Goal: Information Seeking & Learning: Learn about a topic

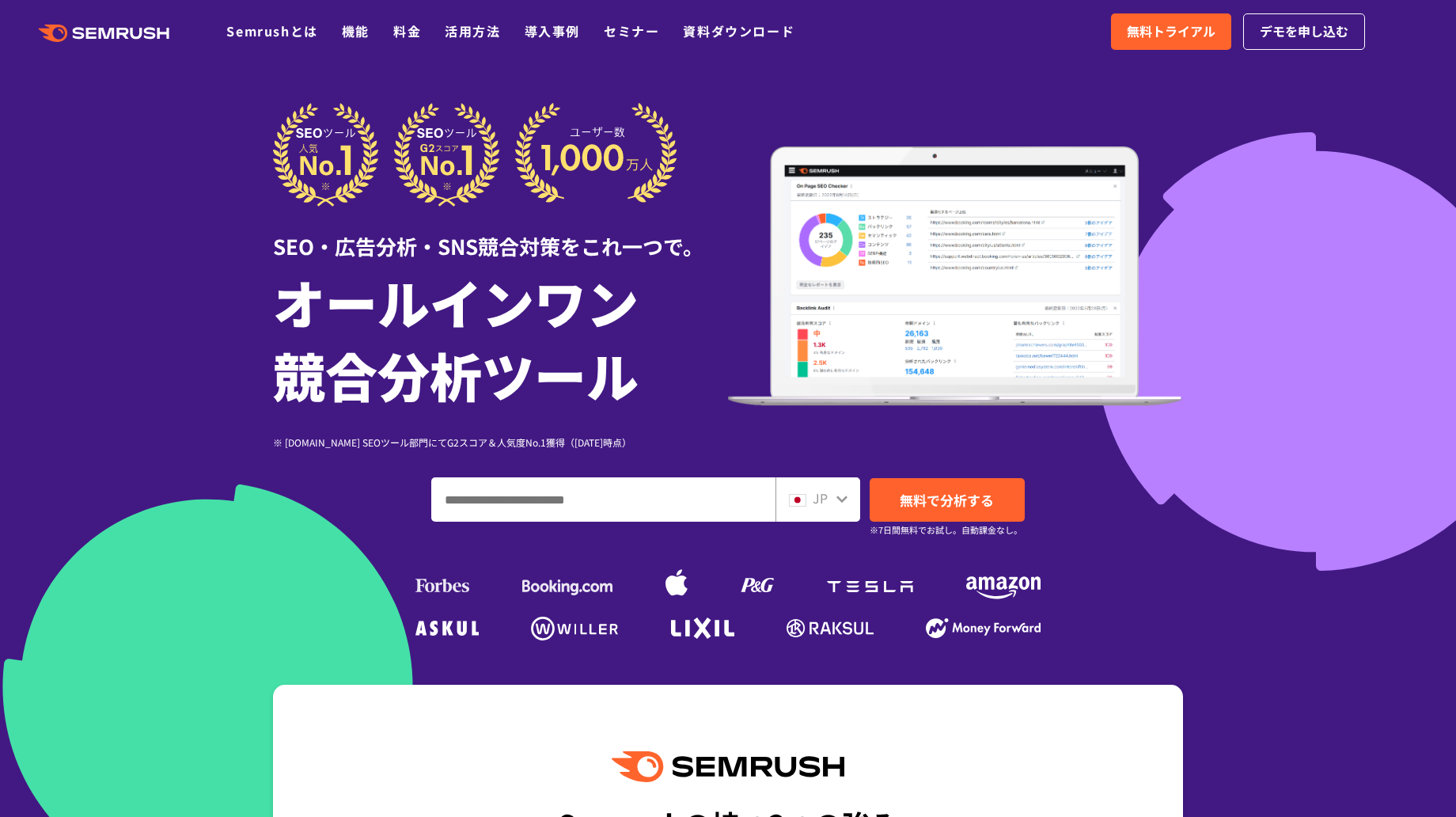
click at [537, 505] on input "ドメイン、キーワードまたはURLを入力してください" at bounding box center [604, 499] width 342 height 43
click at [817, 512] on div "JP" at bounding box center [818, 499] width 85 height 45
click at [834, 501] on div "JP" at bounding box center [814, 499] width 51 height 21
click at [693, 495] on input "ドメイン、キーワードまたはURLを入力してください" at bounding box center [604, 499] width 342 height 43
type input "**********"
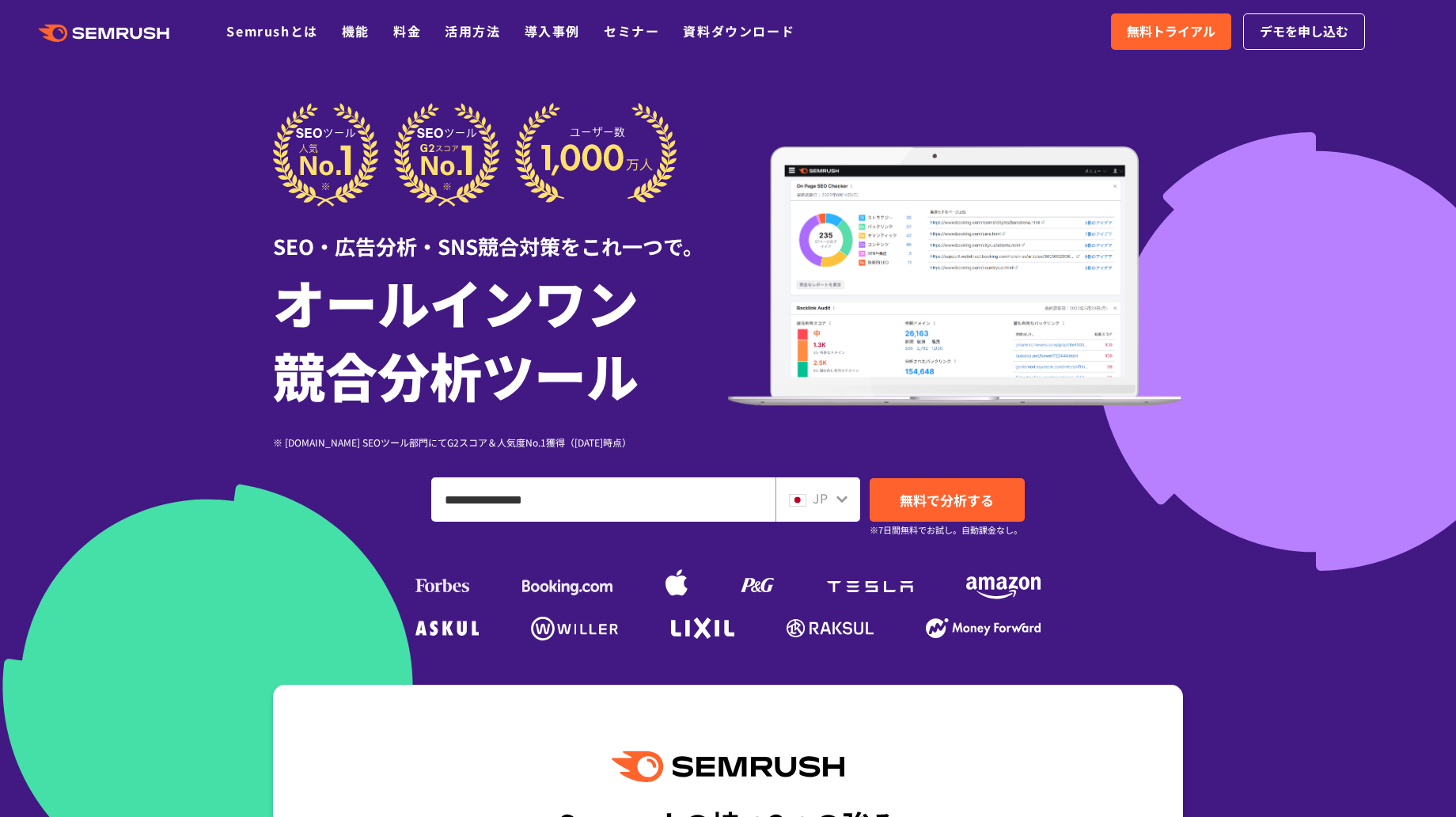
click at [824, 506] on span "JP" at bounding box center [819, 498] width 15 height 19
click at [835, 492] on icon at bounding box center [842, 499] width 12 height 12
click at [835, 498] on icon at bounding box center [842, 499] width 12 height 12
click at [843, 502] on icon at bounding box center [842, 499] width 12 height 12
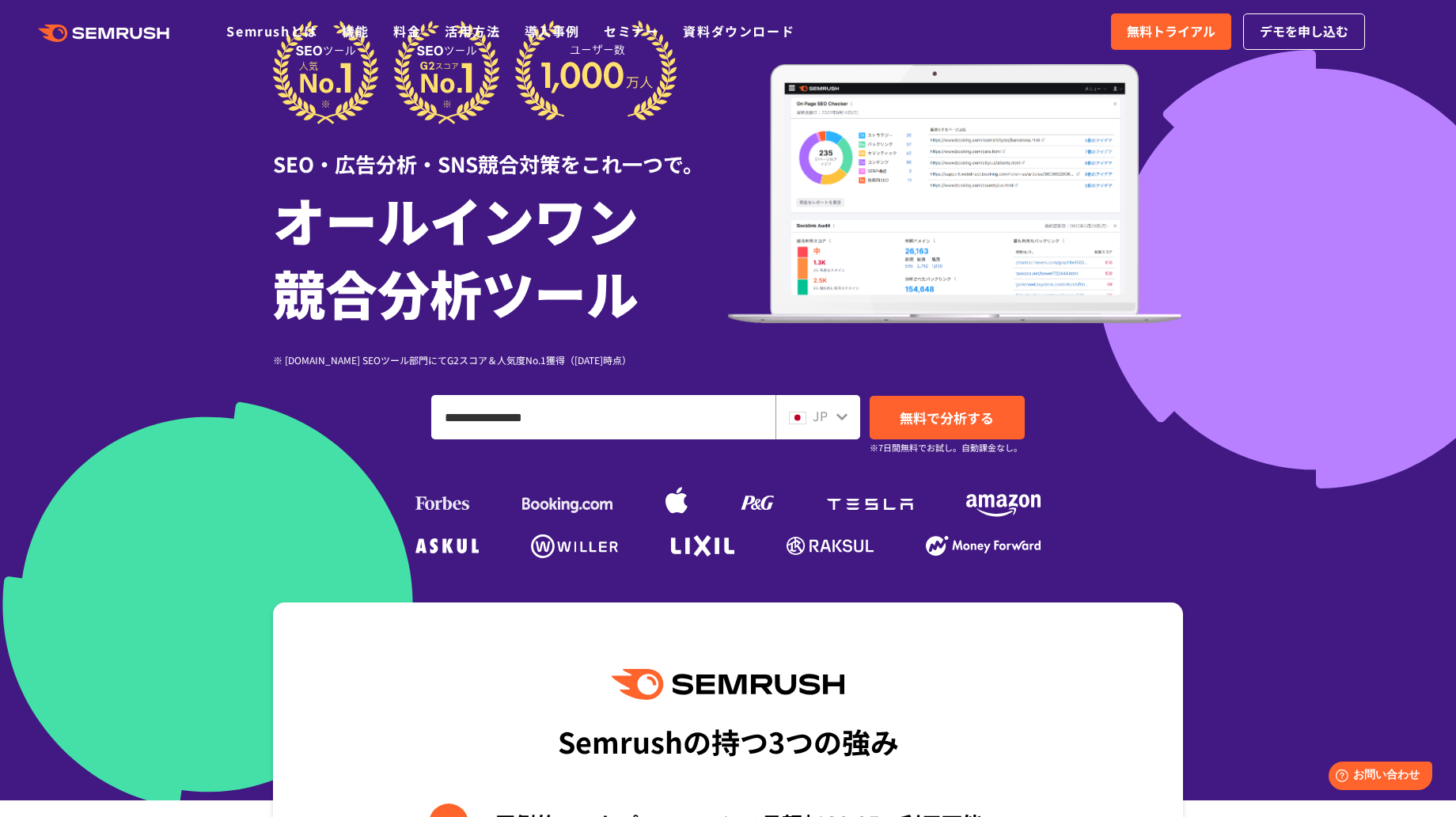
scroll to position [170, 0]
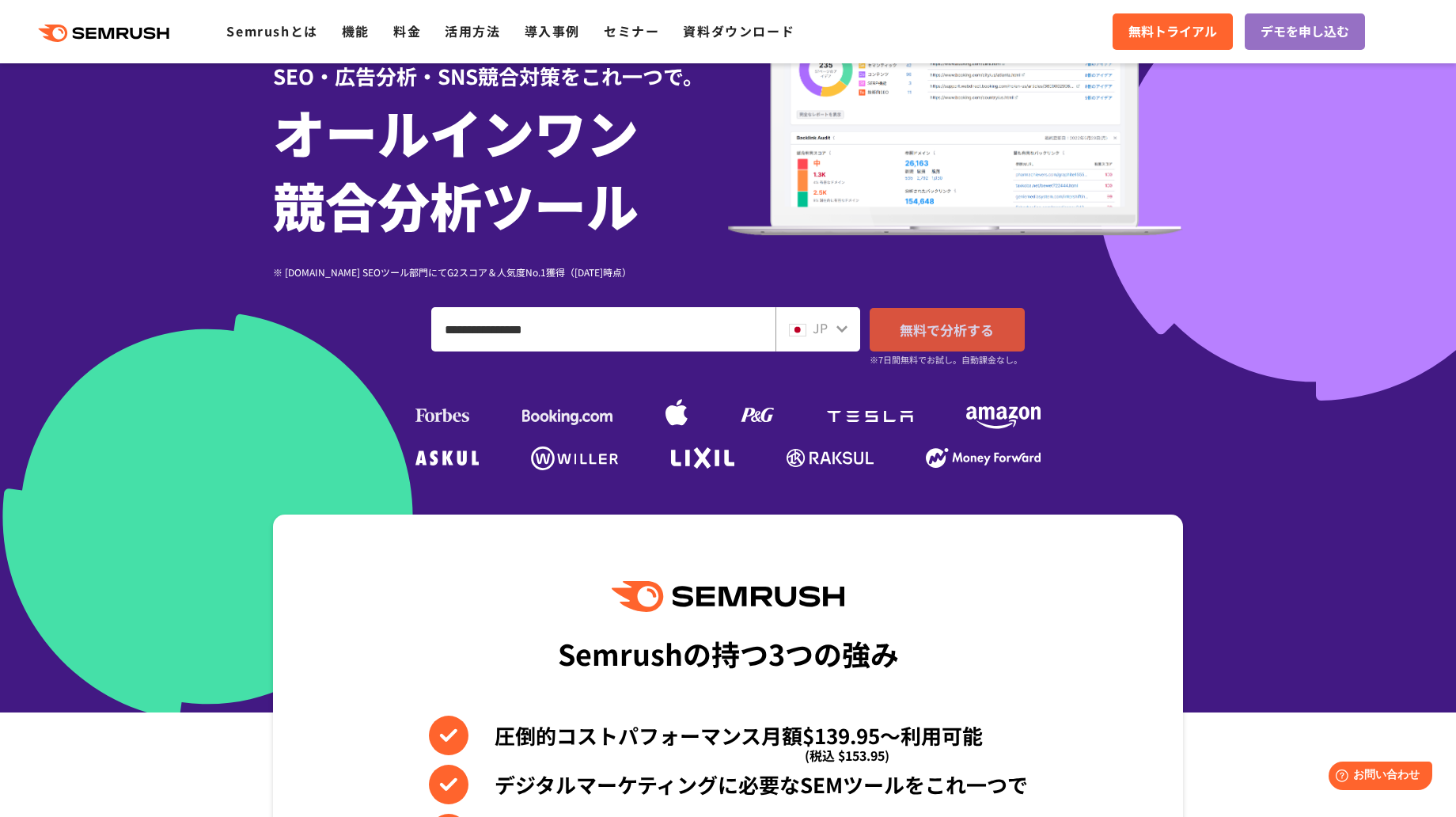
click at [939, 342] on link "無料で分析する" at bounding box center [947, 329] width 155 height 44
